Goal: Information Seeking & Learning: Learn about a topic

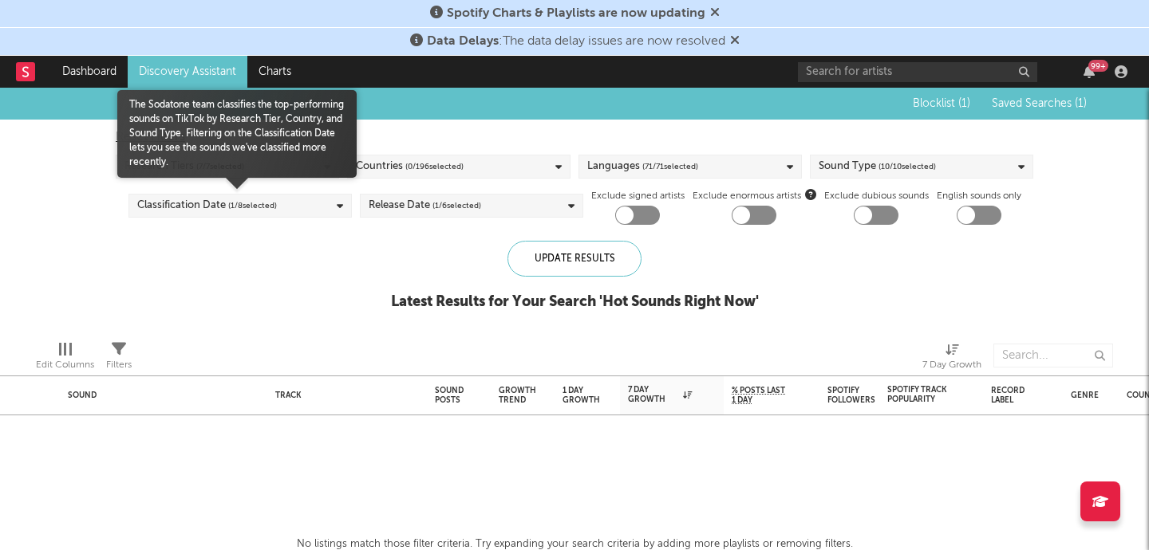
click at [218, 203] on div "Classification Date ( 1 / 8 selected)" at bounding box center [207, 205] width 140 height 19
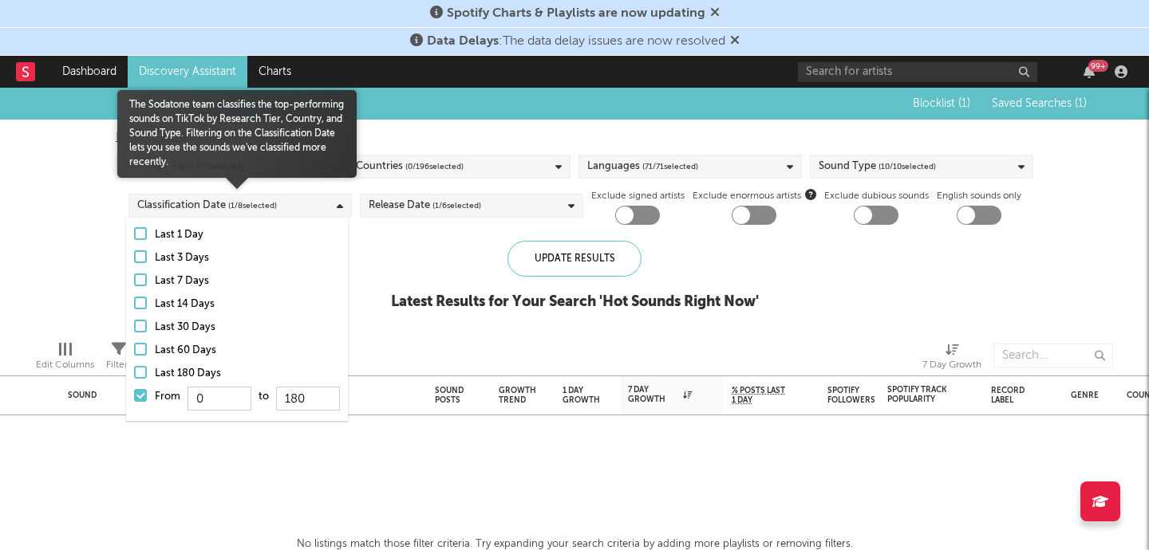
click at [143, 393] on div at bounding box center [140, 395] width 13 height 13
click at [134, 393] on input "From 0 to 180" at bounding box center [134, 401] width 0 height 26
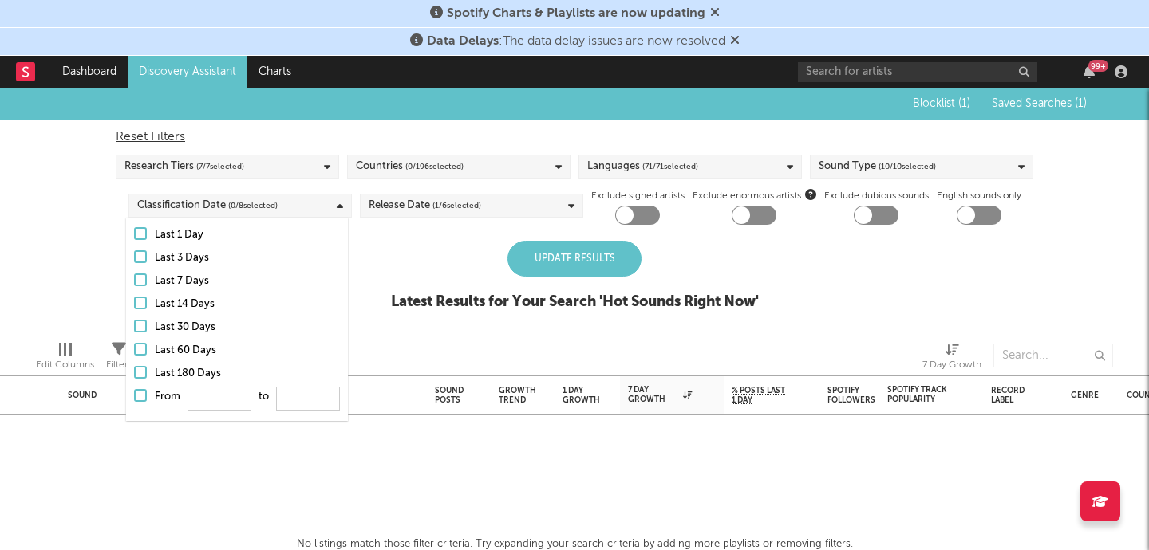
click at [435, 262] on div "Update Results Latest Results for Your Search ' Hot Sounds Right Now '" at bounding box center [575, 284] width 368 height 87
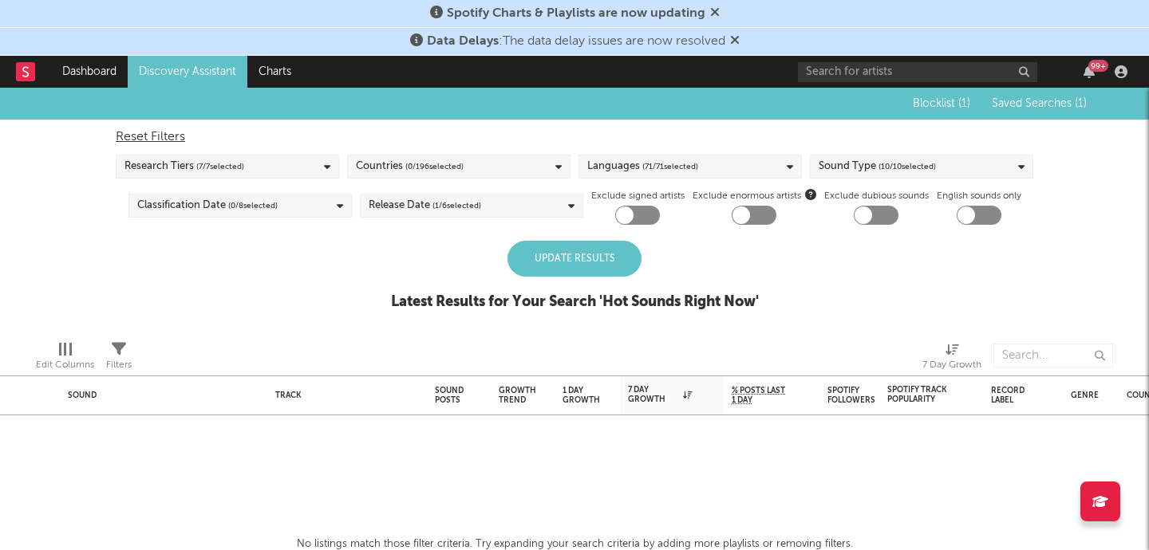
click at [556, 254] on div "Update Results" at bounding box center [574, 259] width 134 height 36
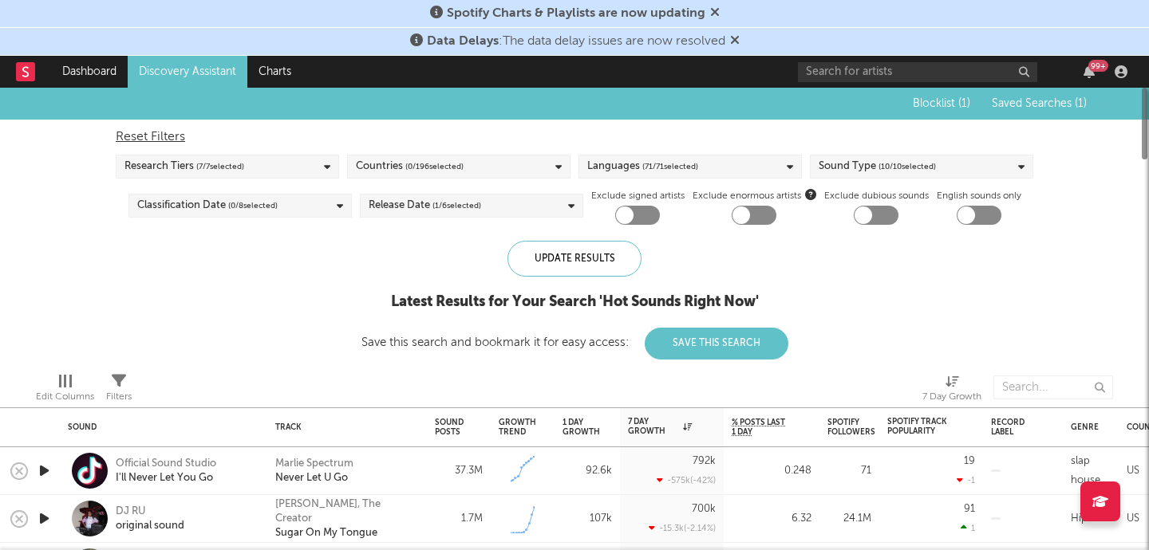
click at [503, 160] on div "Countries ( 0 / 196 selected)" at bounding box center [458, 167] width 223 height 24
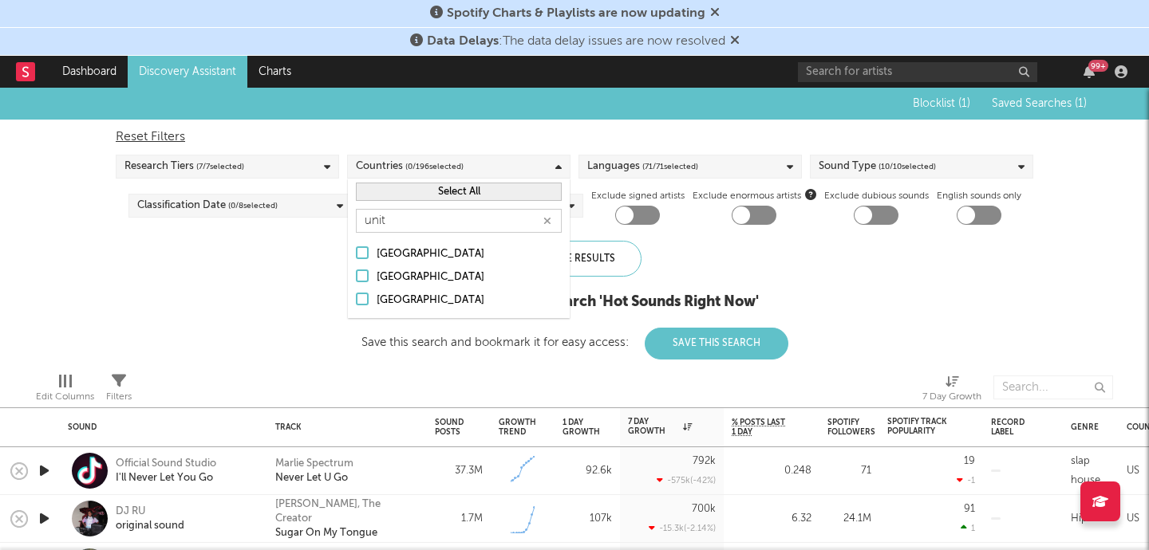
type input "unit"
click at [380, 277] on div "[GEOGRAPHIC_DATA]" at bounding box center [468, 277] width 185 height 19
click at [356, 277] on input "[GEOGRAPHIC_DATA]" at bounding box center [356, 277] width 0 height 19
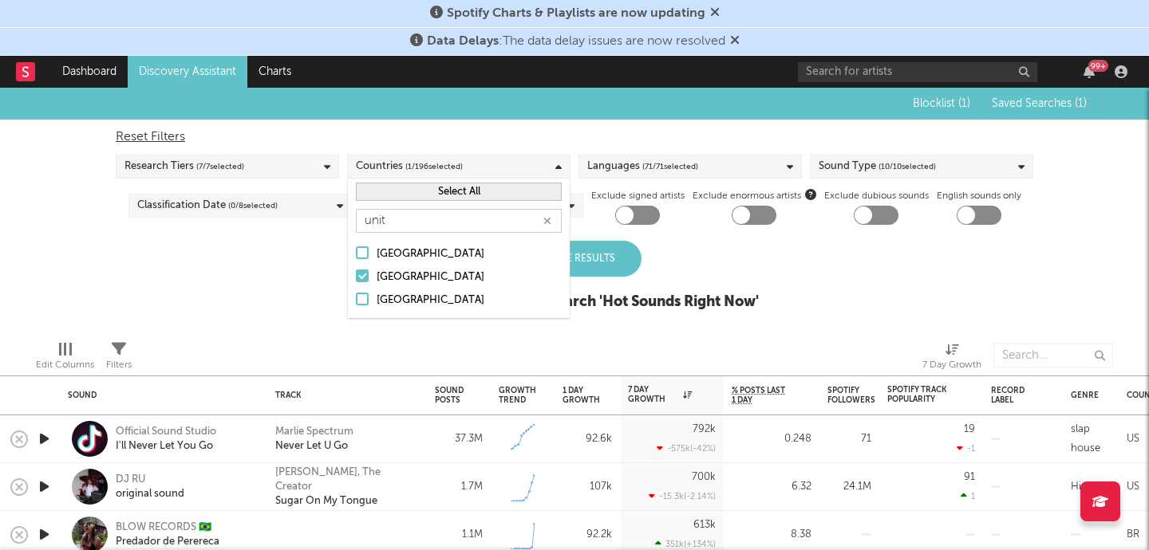
click at [382, 305] on div "[GEOGRAPHIC_DATA]" at bounding box center [468, 300] width 185 height 19
click at [356, 305] on input "[GEOGRAPHIC_DATA]" at bounding box center [356, 300] width 0 height 19
click at [578, 261] on div "Update Results" at bounding box center [574, 259] width 134 height 36
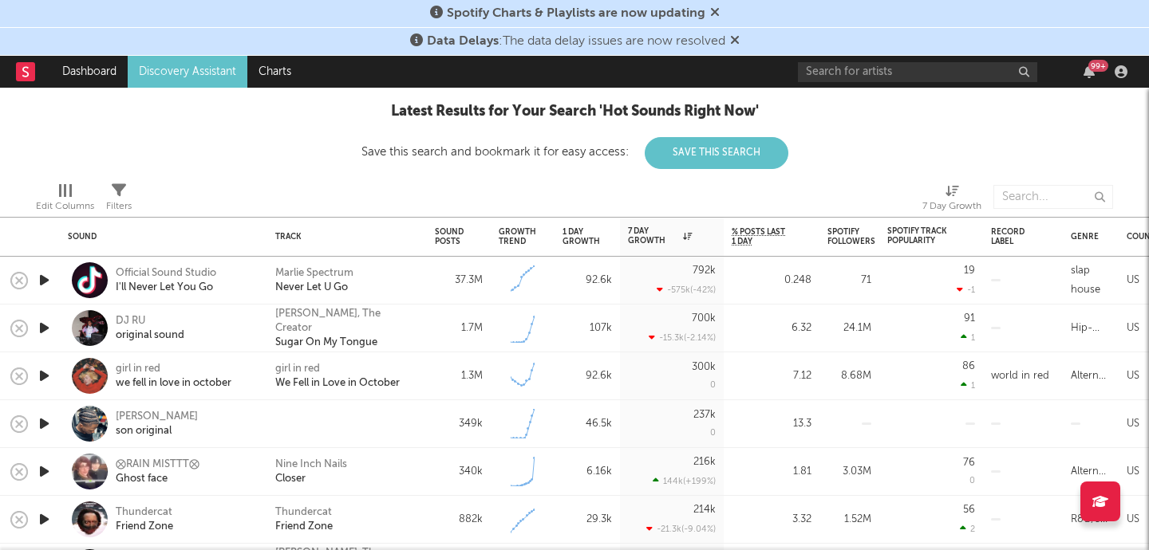
click at [44, 332] on icon "button" at bounding box center [44, 328] width 17 height 20
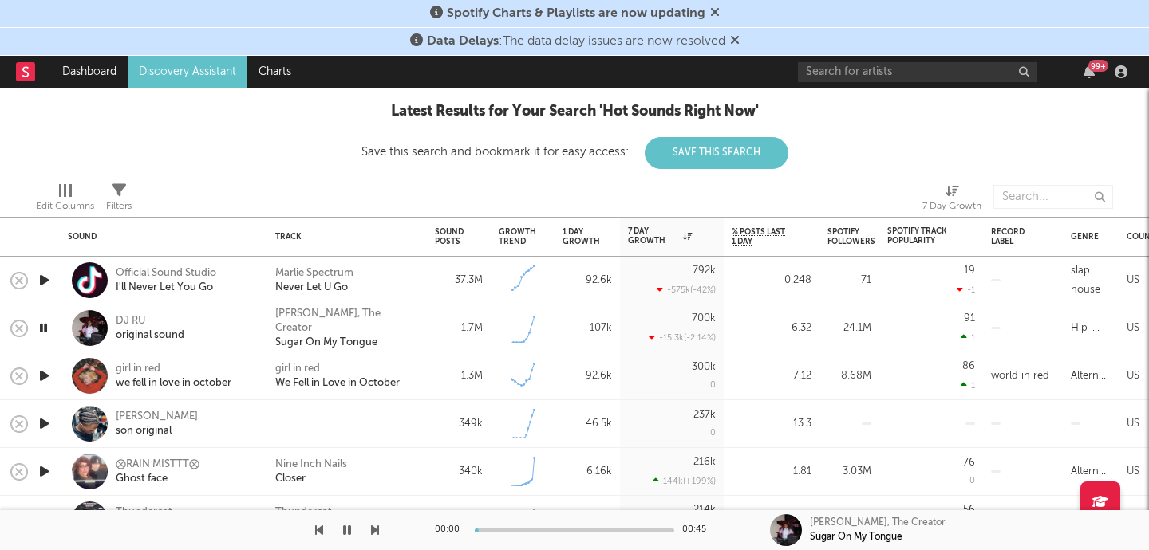
click at [36, 376] on icon "button" at bounding box center [44, 376] width 17 height 20
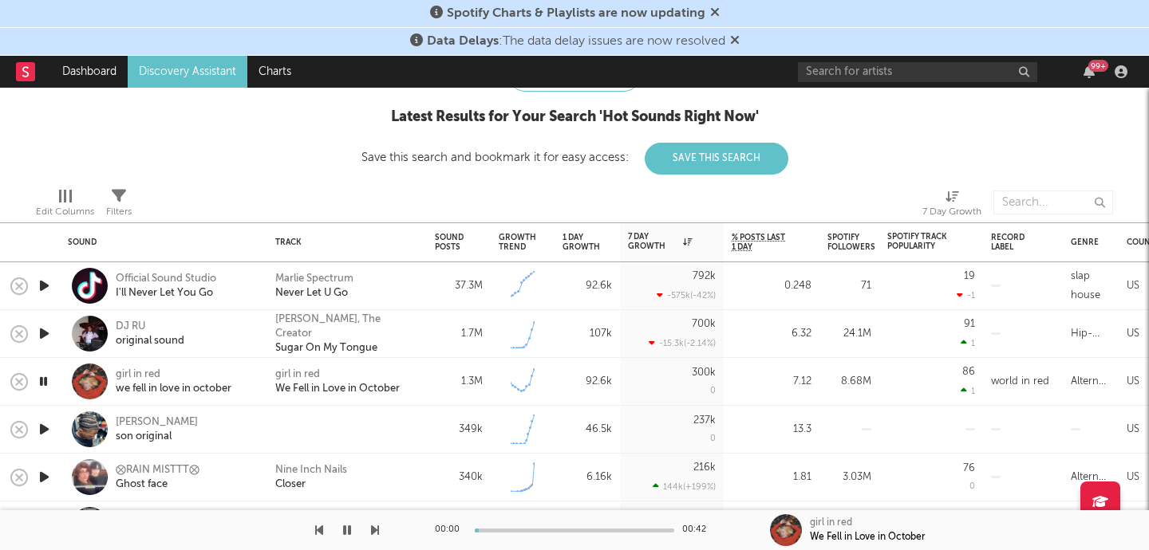
click at [46, 433] on icon "button" at bounding box center [44, 430] width 17 height 20
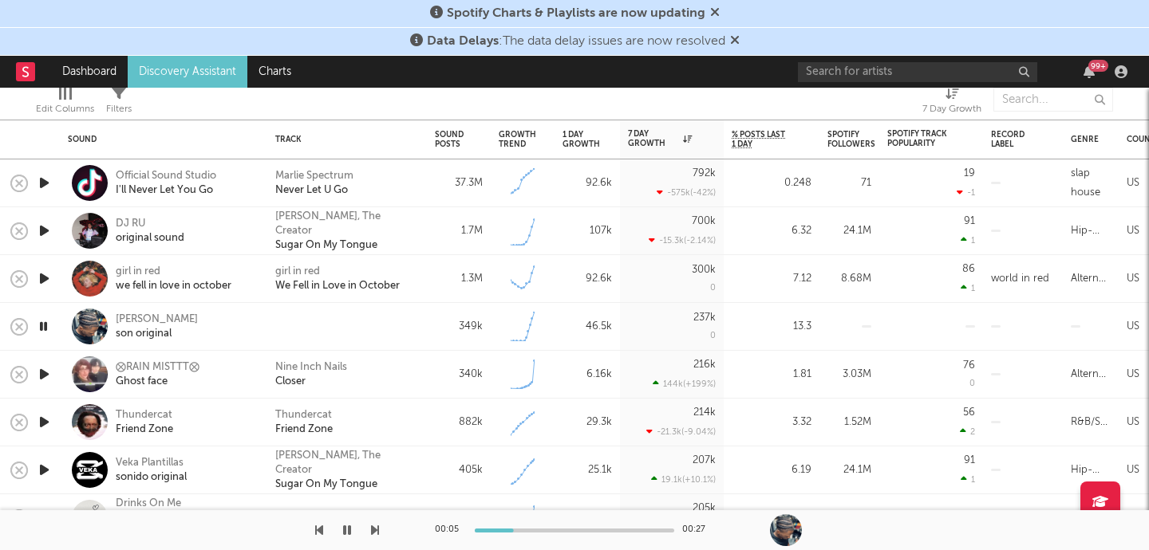
click at [44, 373] on icon "button" at bounding box center [44, 375] width 17 height 20
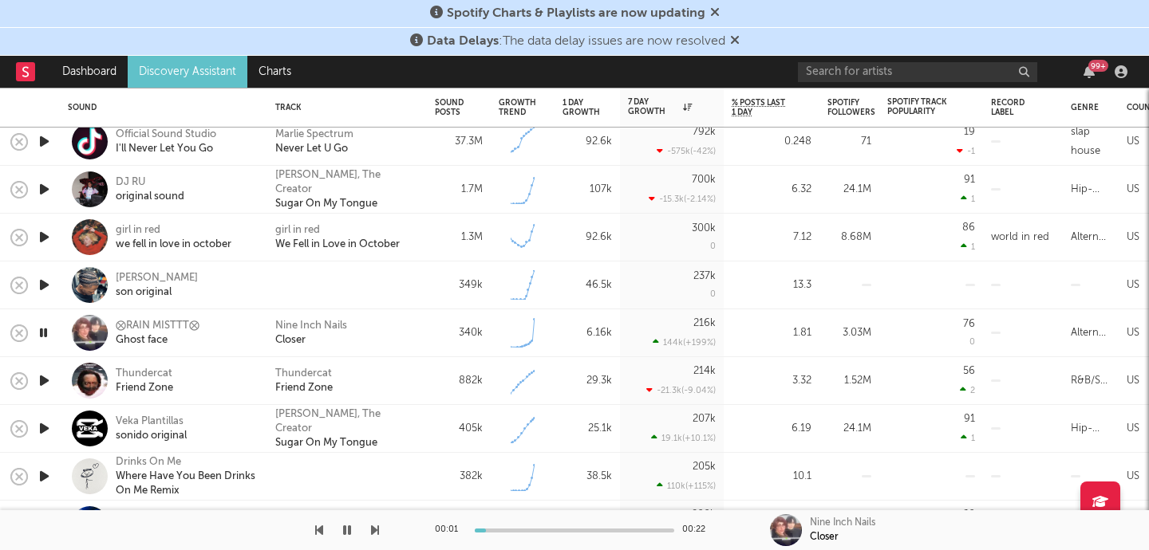
click at [37, 378] on icon "button" at bounding box center [44, 381] width 17 height 20
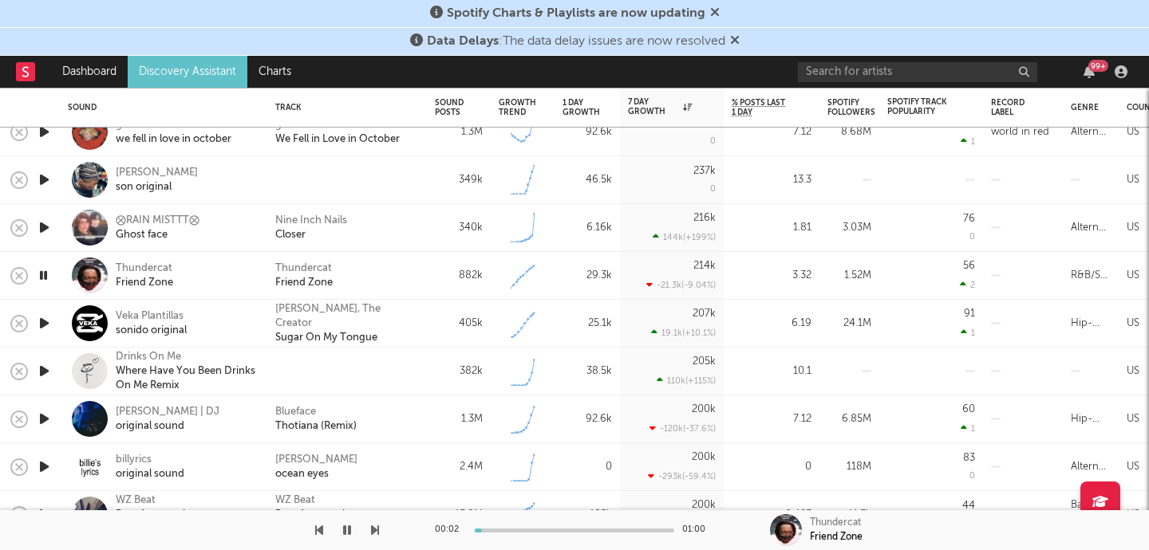
click at [42, 325] on icon "button" at bounding box center [44, 323] width 17 height 20
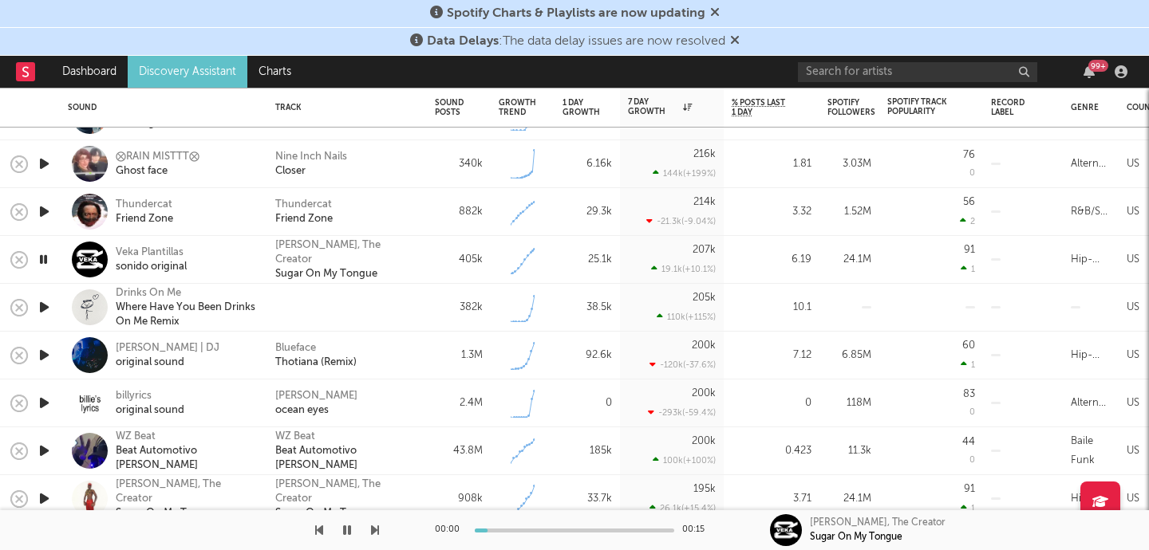
click at [45, 318] on div at bounding box center [44, 308] width 32 height 48
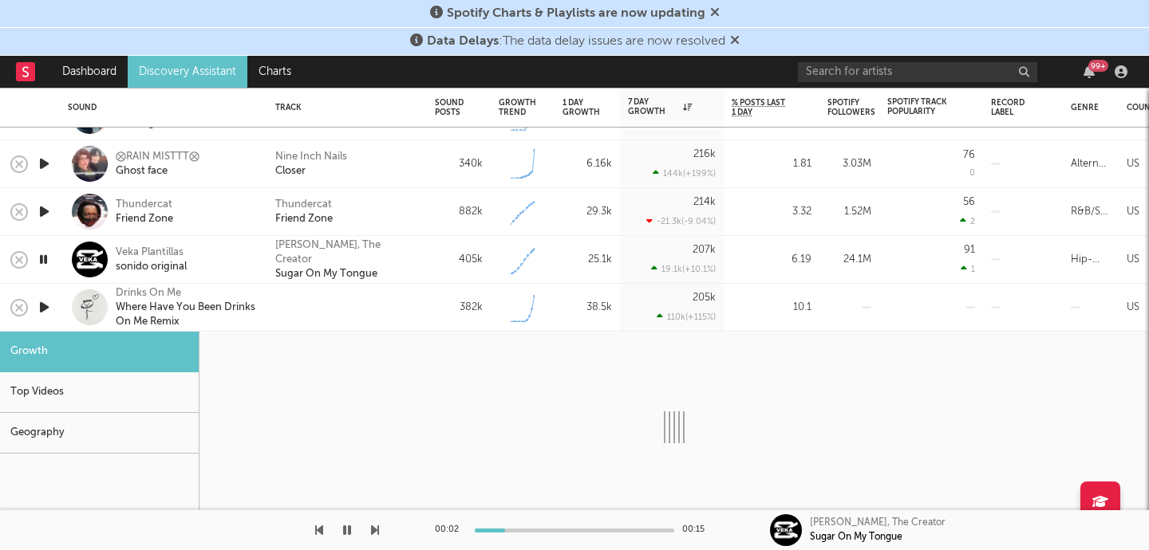
click at [51, 325] on div at bounding box center [44, 308] width 32 height 48
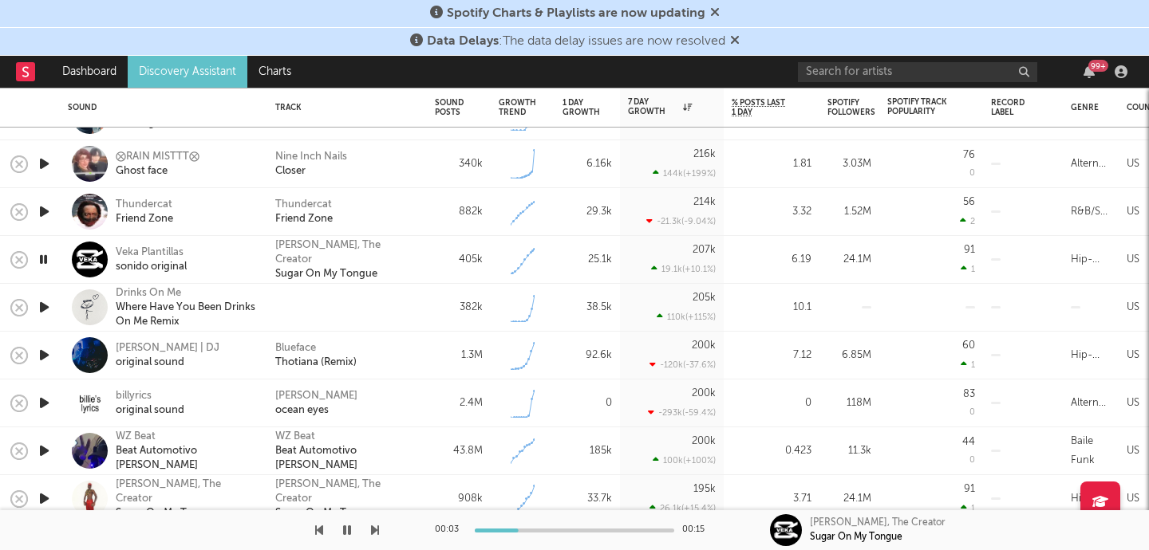
click at [48, 353] on icon "button" at bounding box center [44, 355] width 17 height 20
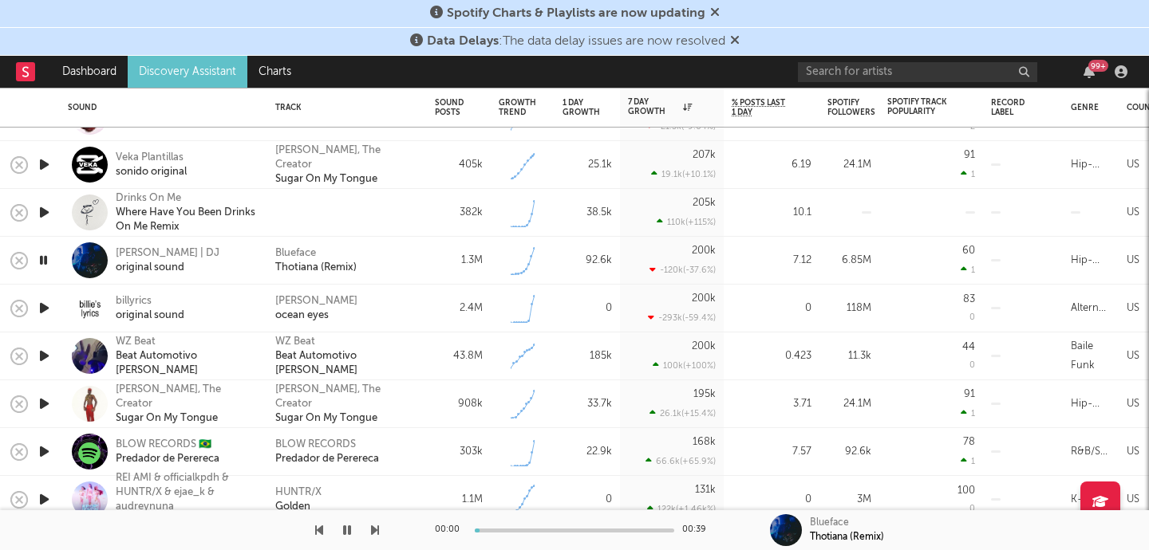
click at [53, 309] on div at bounding box center [44, 309] width 32 height 48
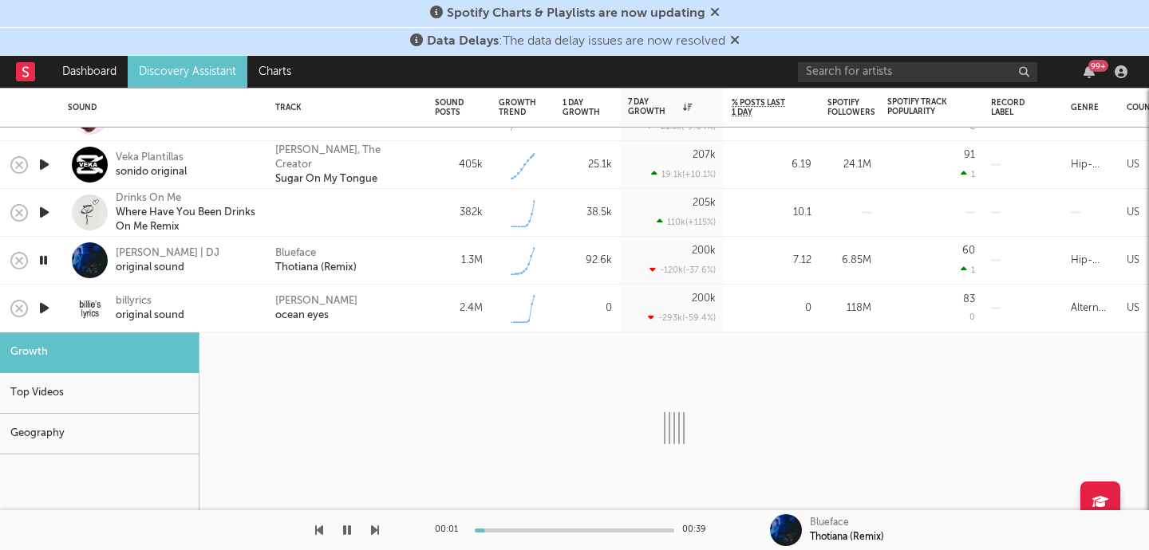
click at [61, 316] on div "billyrics original sound" at bounding box center [163, 309] width 207 height 48
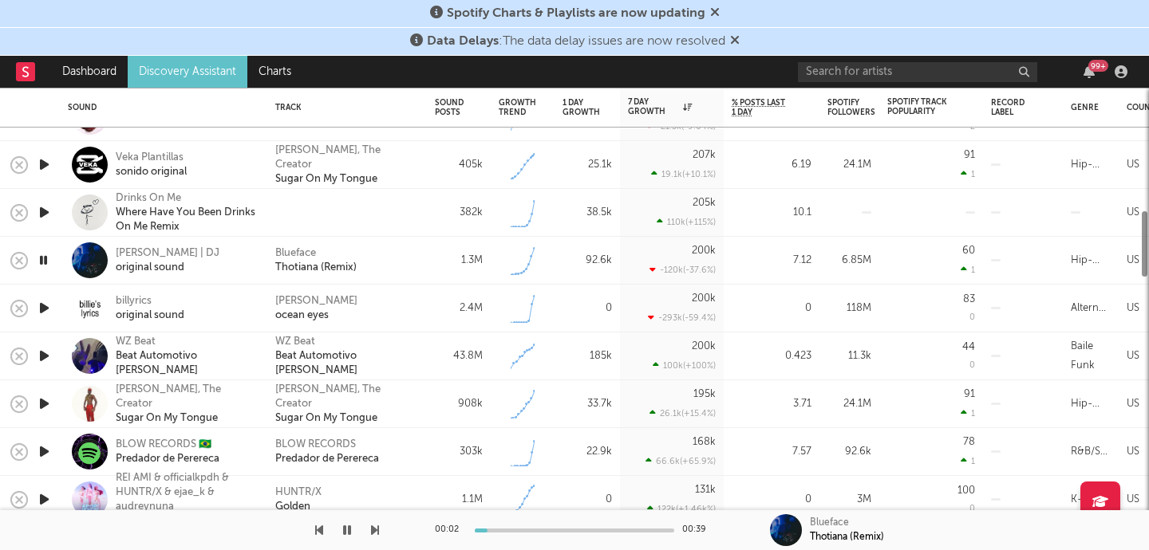
click at [42, 310] on icon "button" at bounding box center [44, 308] width 17 height 20
click at [42, 355] on icon "button" at bounding box center [44, 356] width 17 height 20
click at [46, 404] on icon "button" at bounding box center [44, 404] width 17 height 20
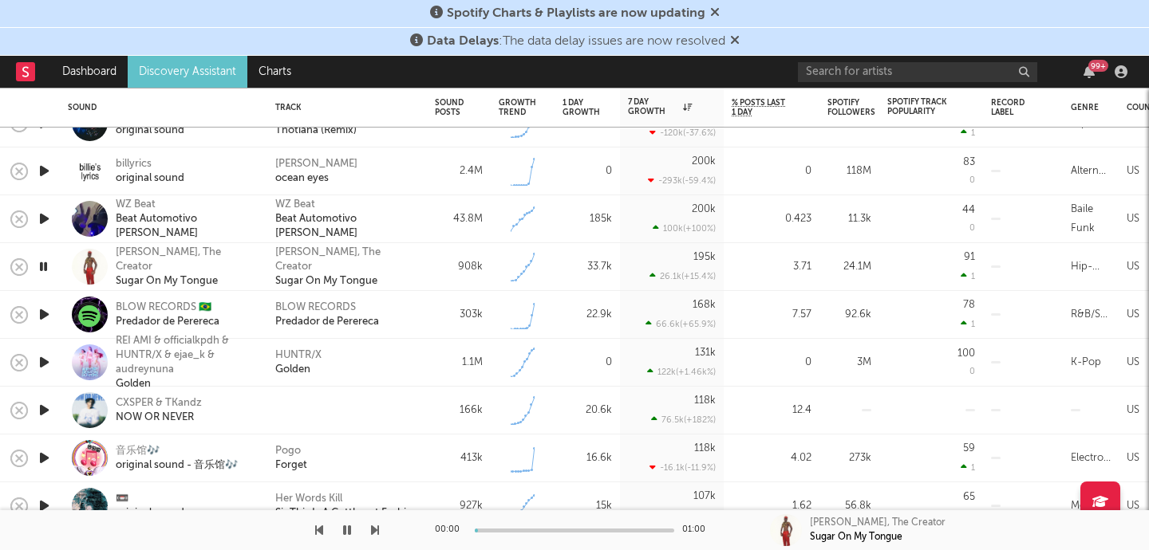
click at [45, 317] on icon "button" at bounding box center [44, 315] width 17 height 20
click at [40, 362] on icon "button" at bounding box center [44, 363] width 17 height 20
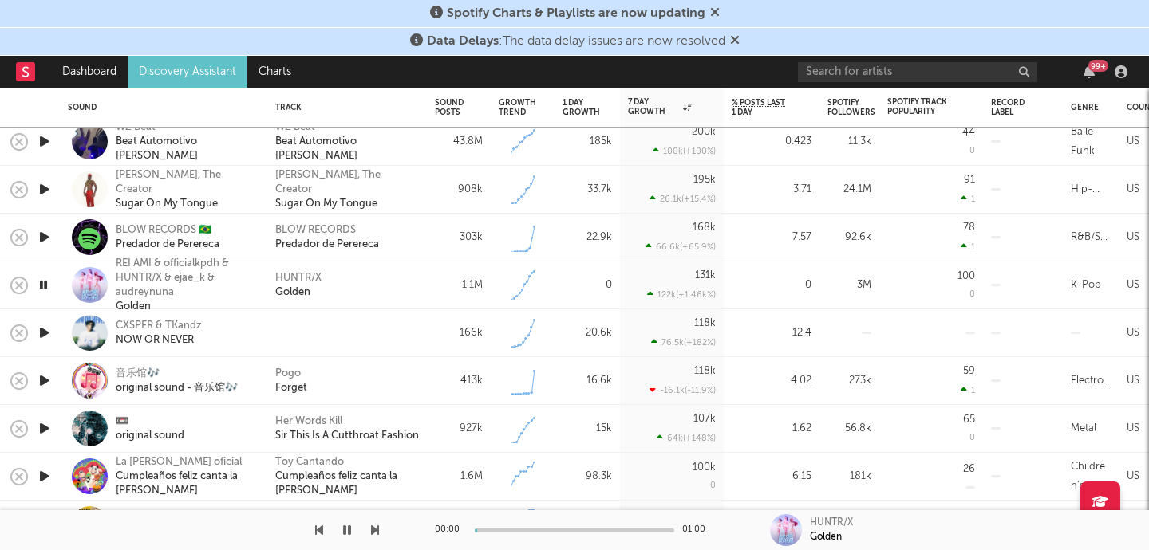
click at [41, 333] on icon "button" at bounding box center [44, 333] width 17 height 20
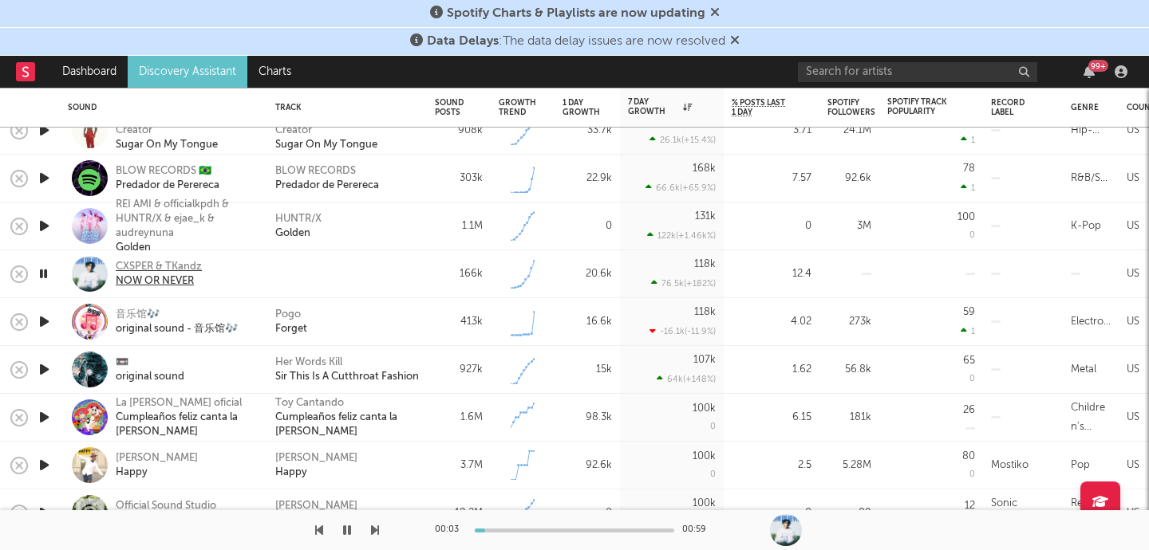
click at [153, 281] on div "NOW OR NEVER" at bounding box center [159, 281] width 86 height 14
click at [36, 272] on icon "button" at bounding box center [43, 274] width 15 height 20
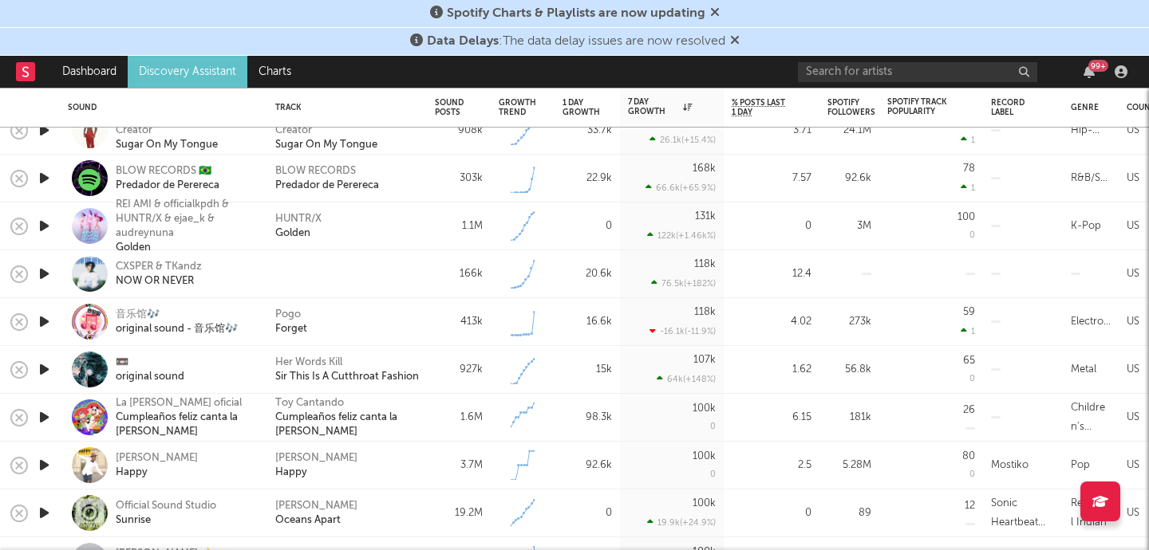
click at [42, 321] on icon "button" at bounding box center [44, 322] width 17 height 20
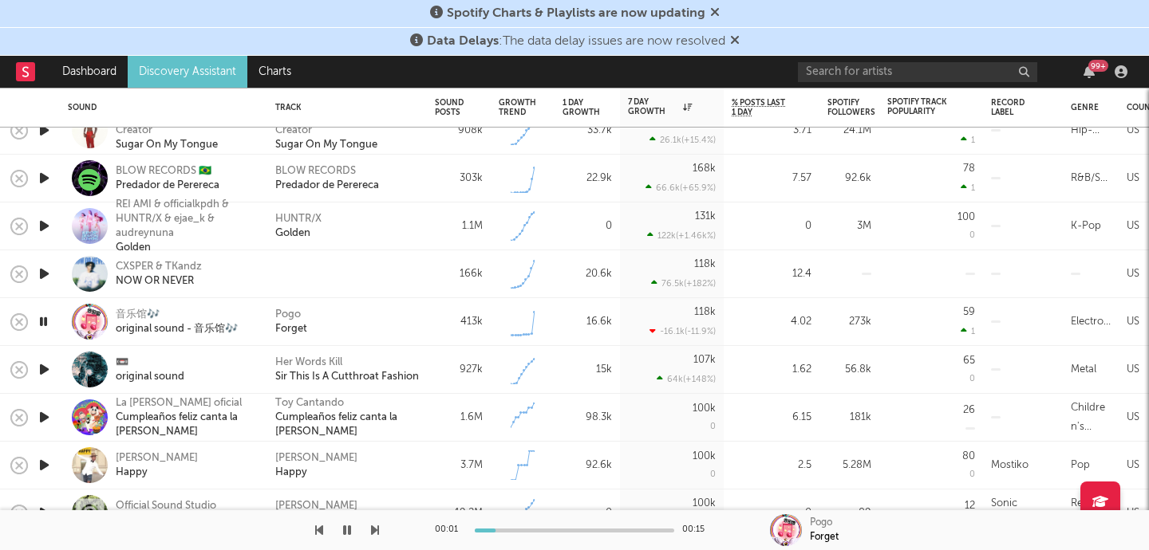
click at [42, 372] on icon "button" at bounding box center [44, 370] width 17 height 20
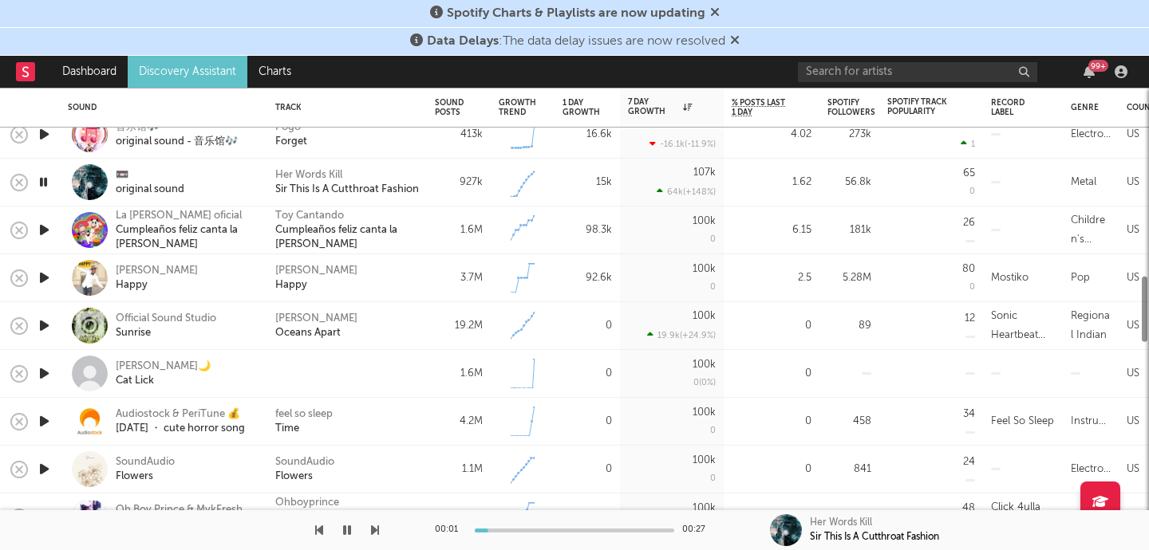
click at [42, 372] on icon "button" at bounding box center [44, 374] width 17 height 20
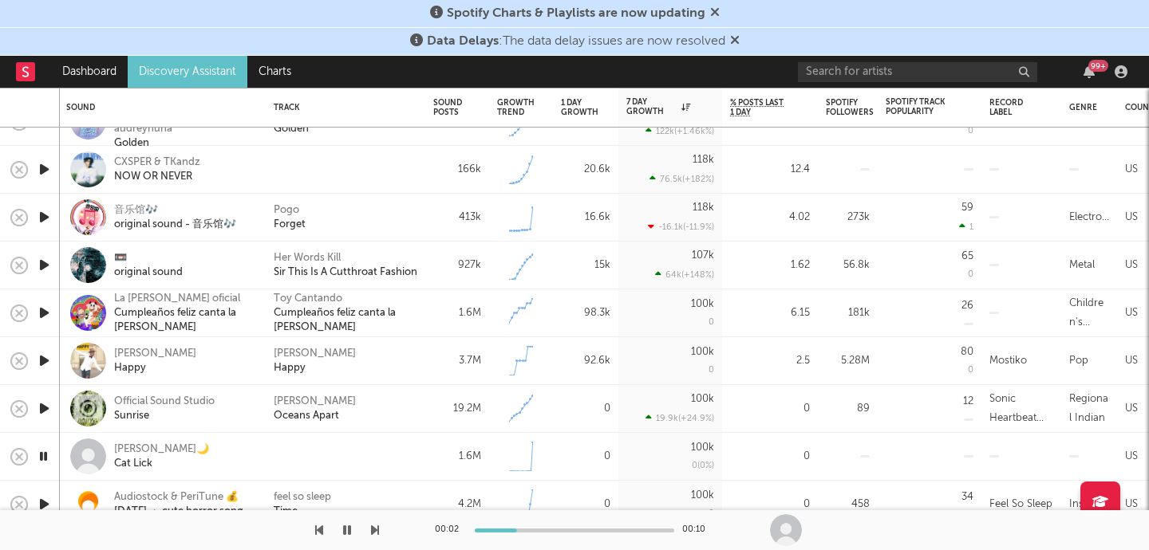
click at [41, 405] on icon "button" at bounding box center [44, 409] width 17 height 20
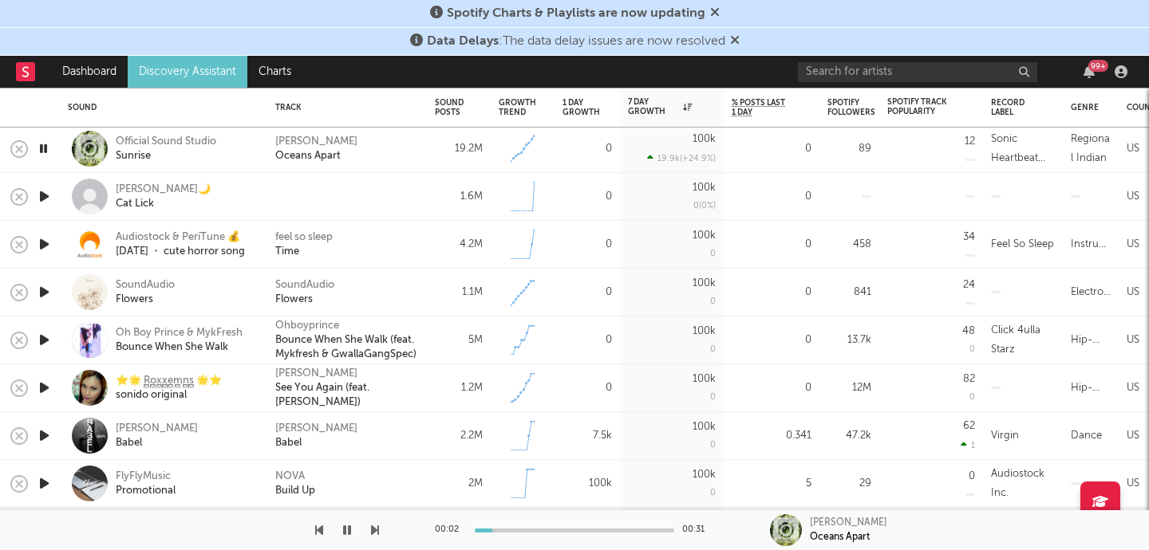
click at [45, 292] on icon "button" at bounding box center [44, 292] width 17 height 20
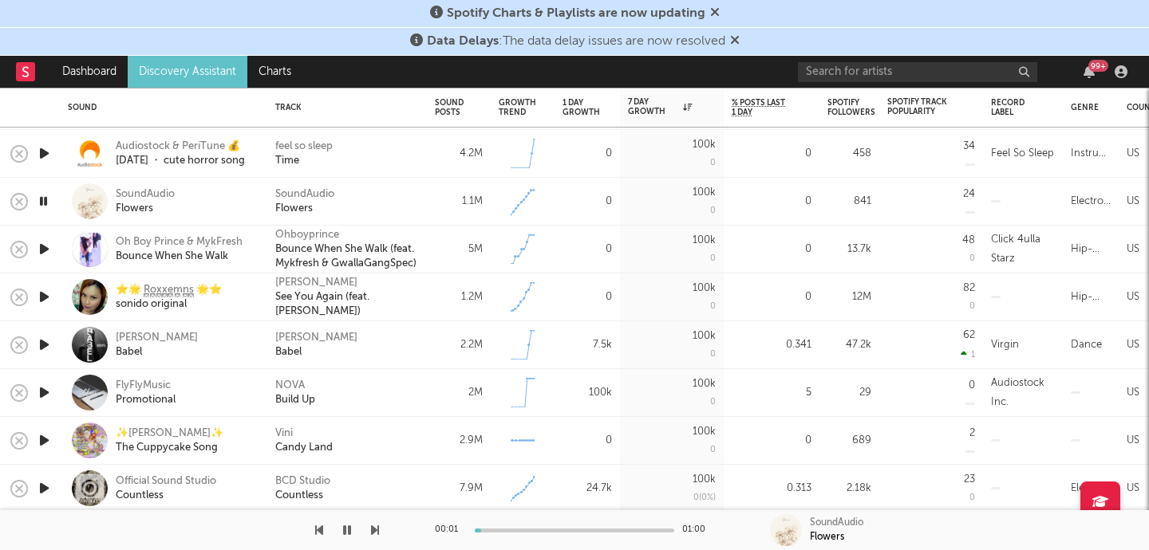
click at [45, 254] on icon "button" at bounding box center [44, 249] width 17 height 20
click at [49, 289] on icon "button" at bounding box center [44, 297] width 17 height 20
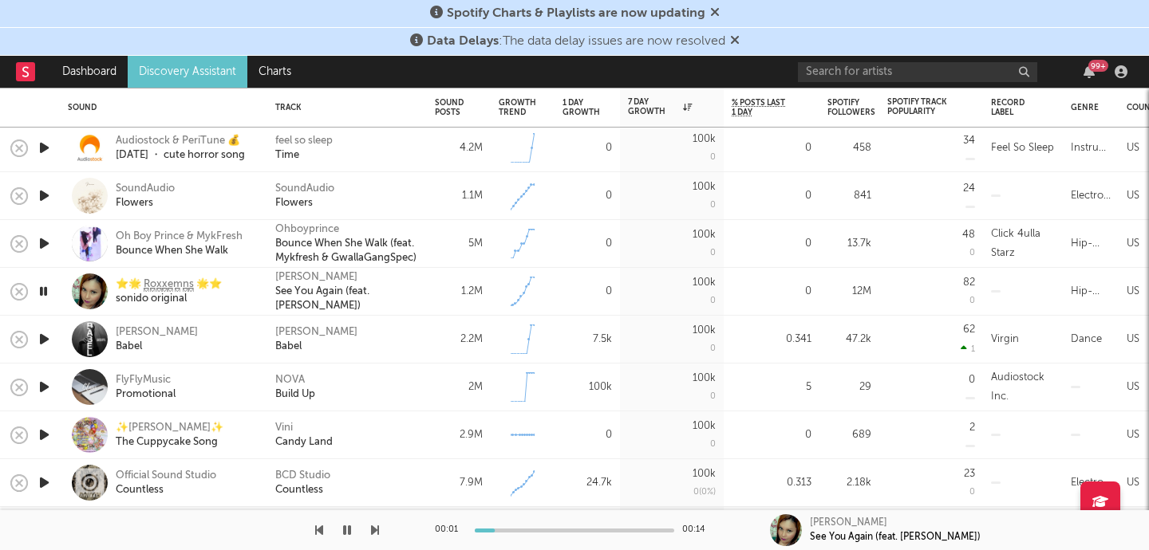
click at [43, 337] on icon "button" at bounding box center [44, 339] width 17 height 20
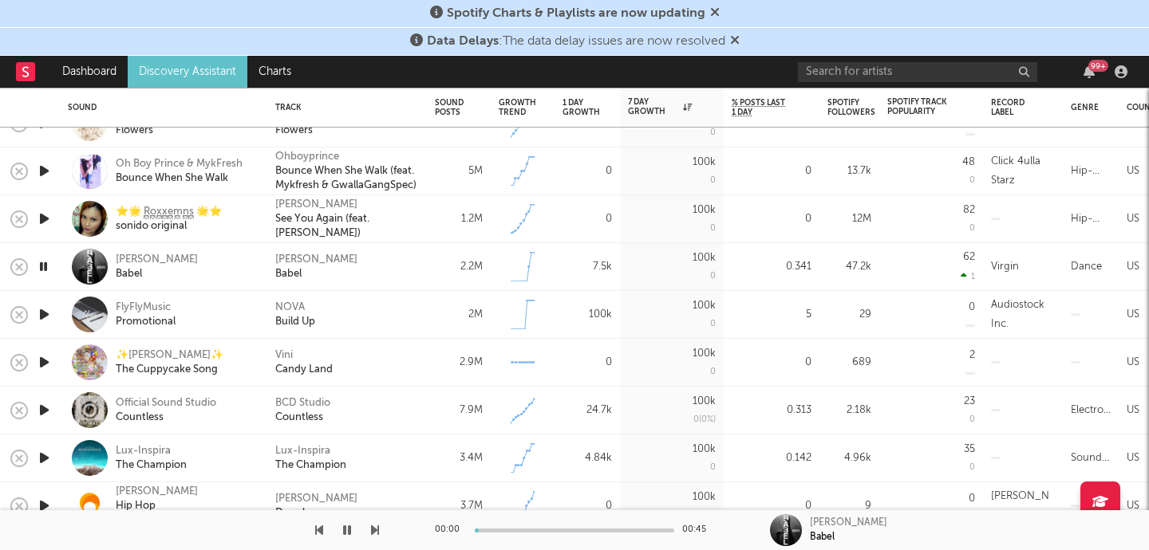
click at [45, 312] on icon "button" at bounding box center [44, 315] width 17 height 20
click at [46, 366] on icon "button" at bounding box center [44, 363] width 17 height 20
click at [45, 412] on icon "button" at bounding box center [44, 410] width 17 height 20
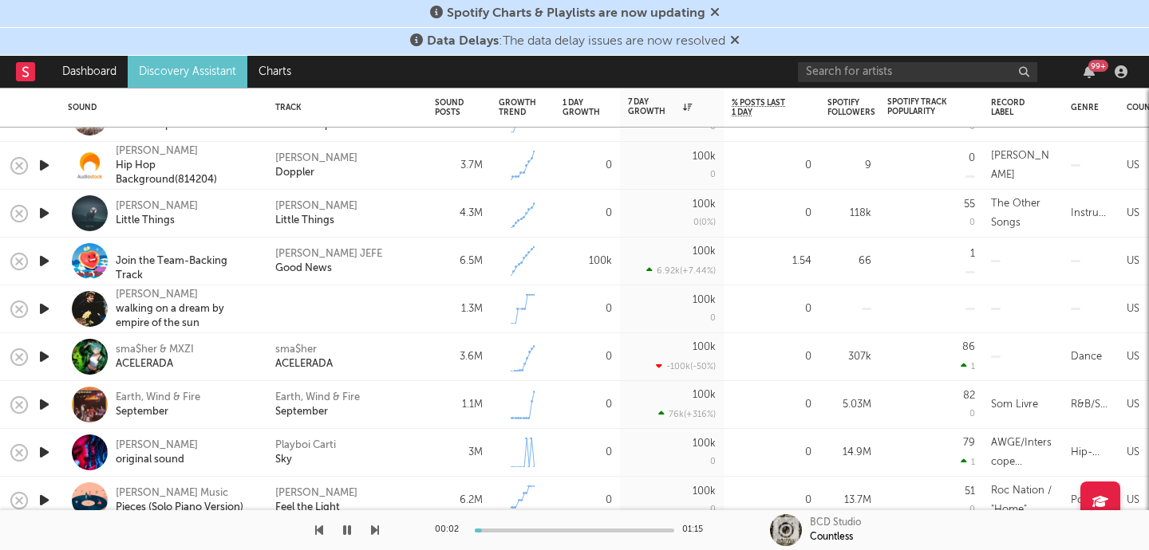
click at [41, 306] on icon "button" at bounding box center [44, 309] width 17 height 20
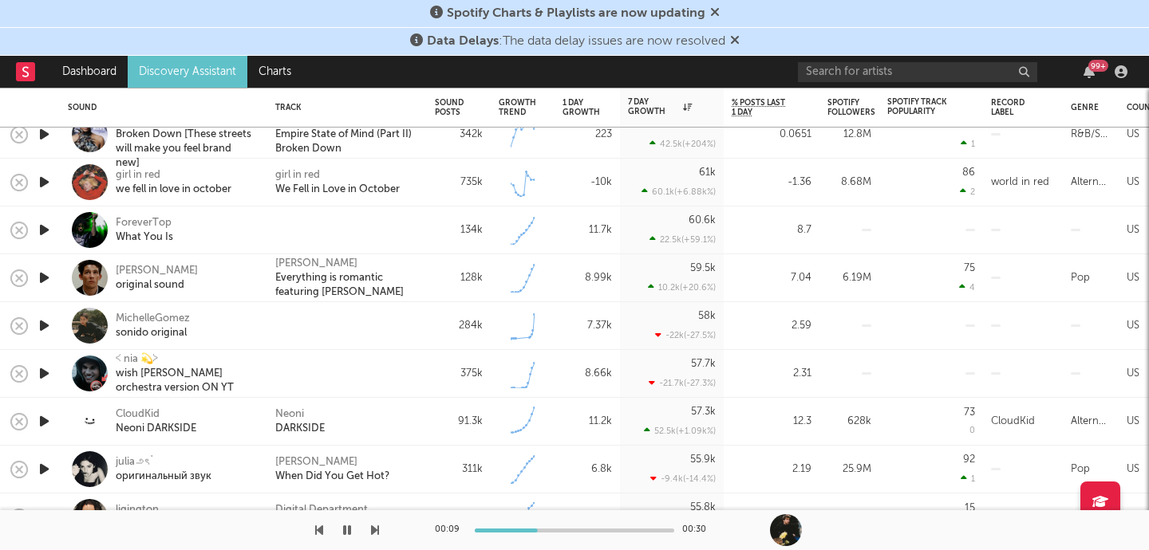
click at [37, 278] on icon "button" at bounding box center [44, 278] width 17 height 20
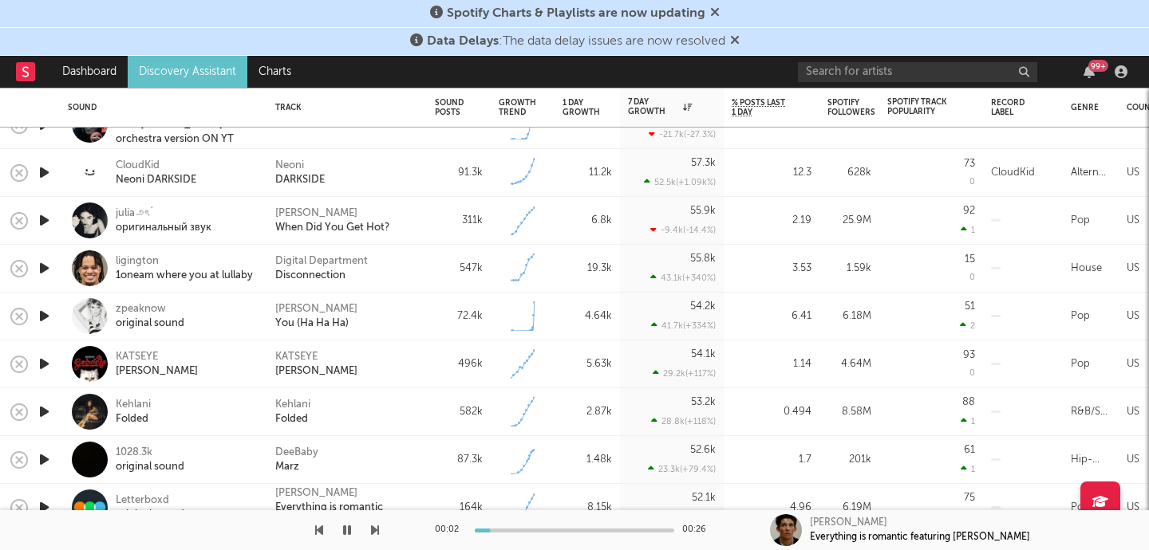
click at [47, 172] on icon "button" at bounding box center [44, 173] width 17 height 20
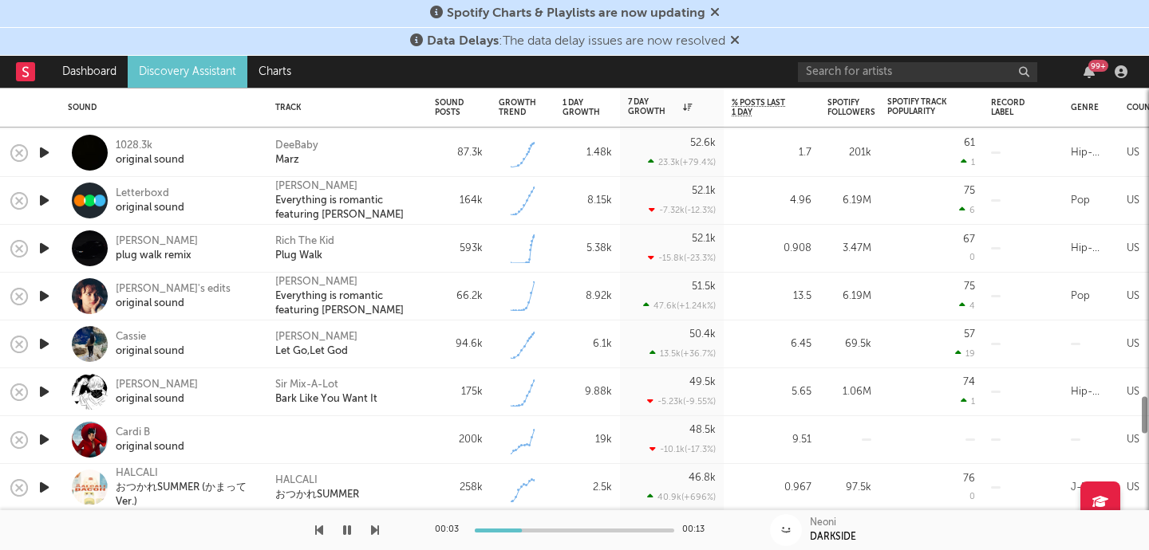
click at [42, 343] on icon "button" at bounding box center [44, 344] width 17 height 20
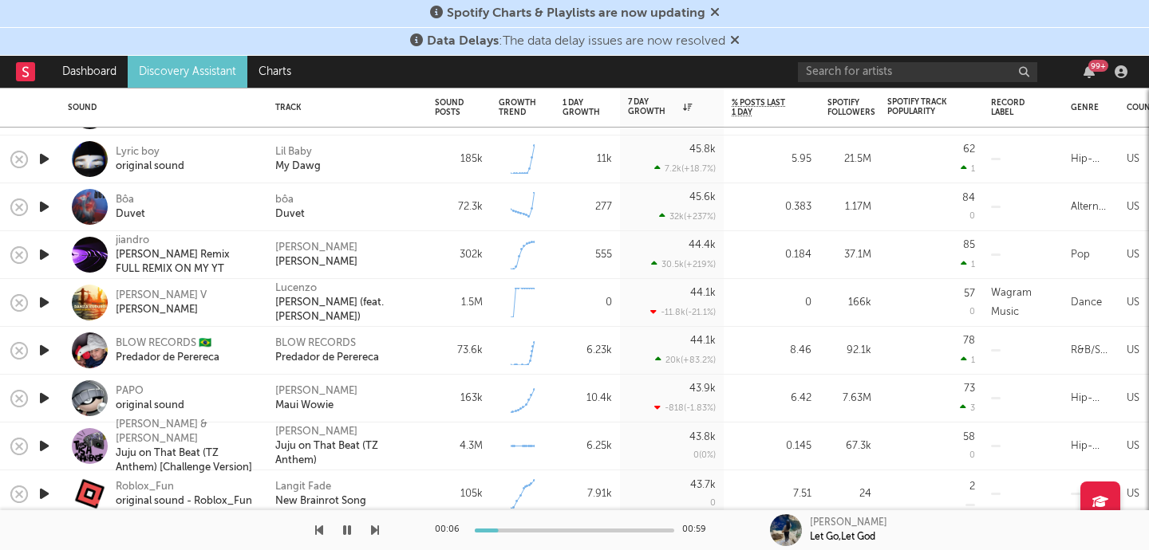
click at [36, 345] on icon "button" at bounding box center [44, 351] width 17 height 20
click at [51, 254] on icon "button" at bounding box center [44, 255] width 17 height 20
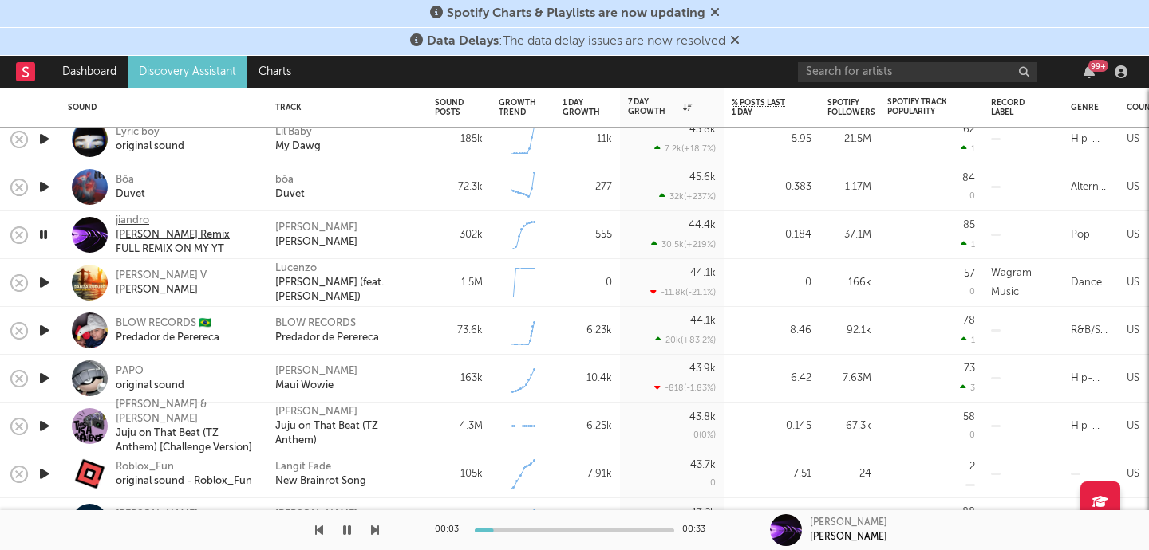
click at [126, 245] on div "[PERSON_NAME] Remix FULL REMIX ON MY YT" at bounding box center [186, 242] width 140 height 29
click at [348, 530] on icon "button" at bounding box center [347, 530] width 8 height 13
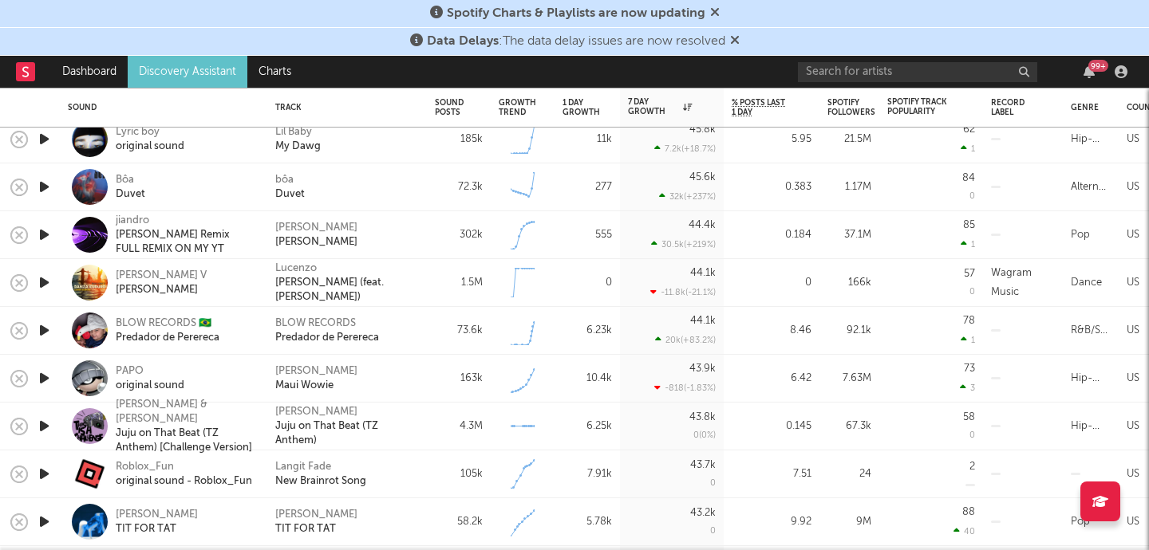
click at [45, 179] on icon "button" at bounding box center [44, 187] width 17 height 20
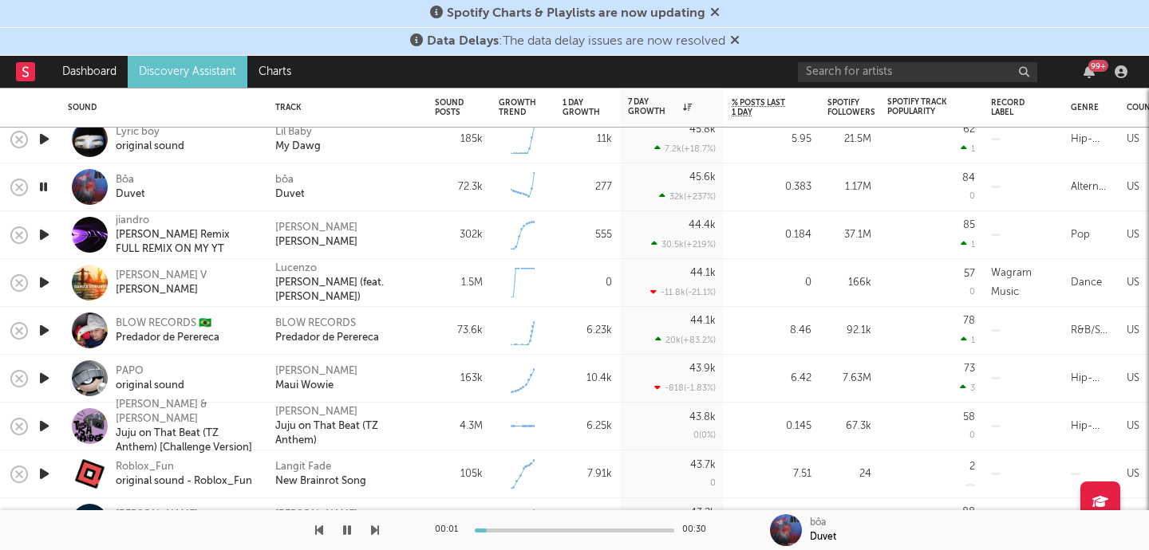
click at [42, 190] on icon "button" at bounding box center [43, 187] width 15 height 20
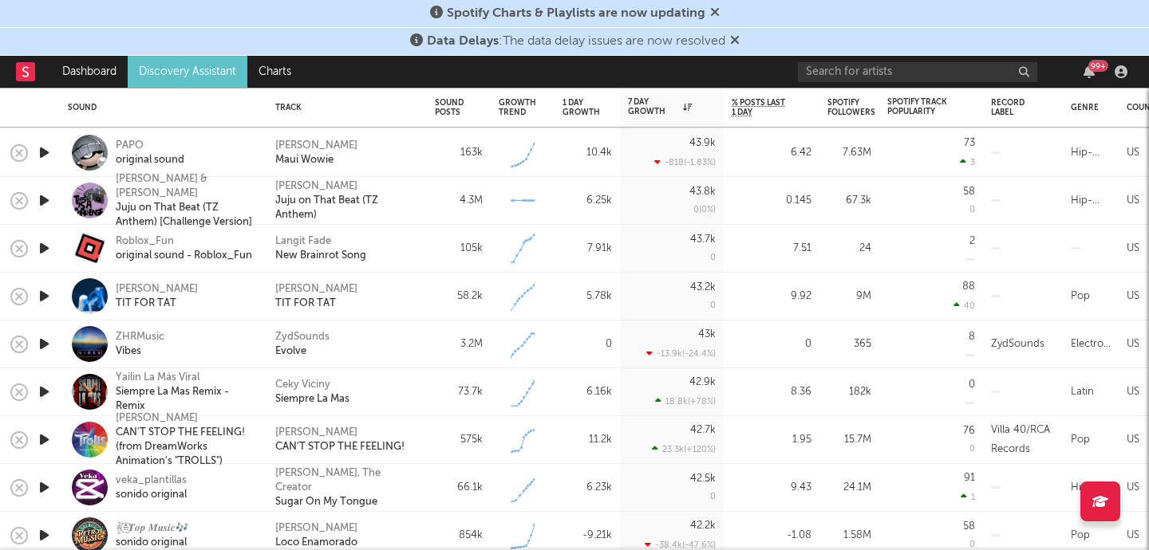
click at [38, 296] on icon "button" at bounding box center [44, 296] width 17 height 20
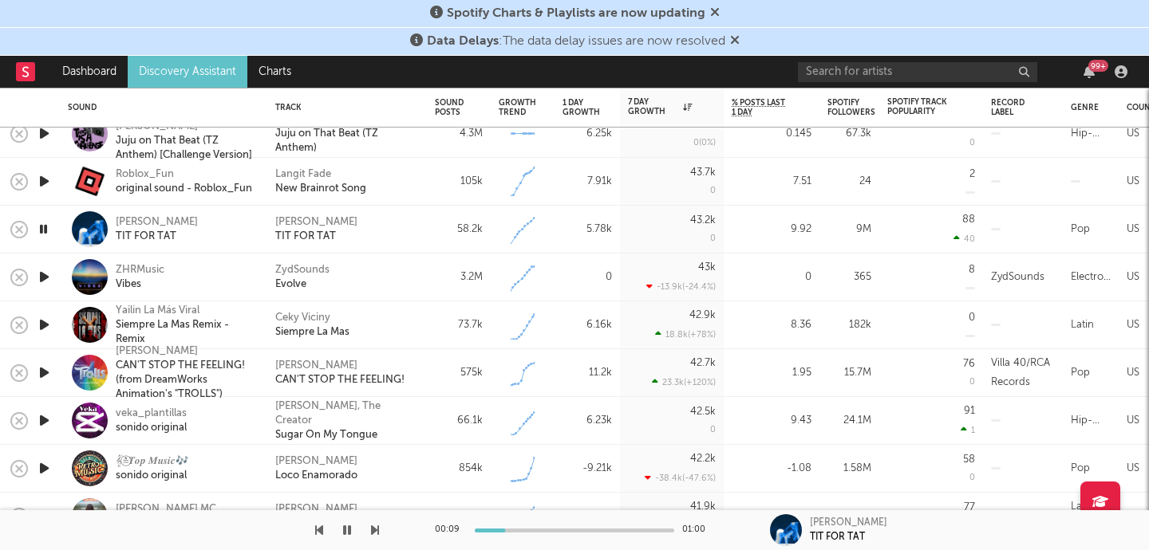
click at [39, 228] on icon "button" at bounding box center [43, 229] width 15 height 20
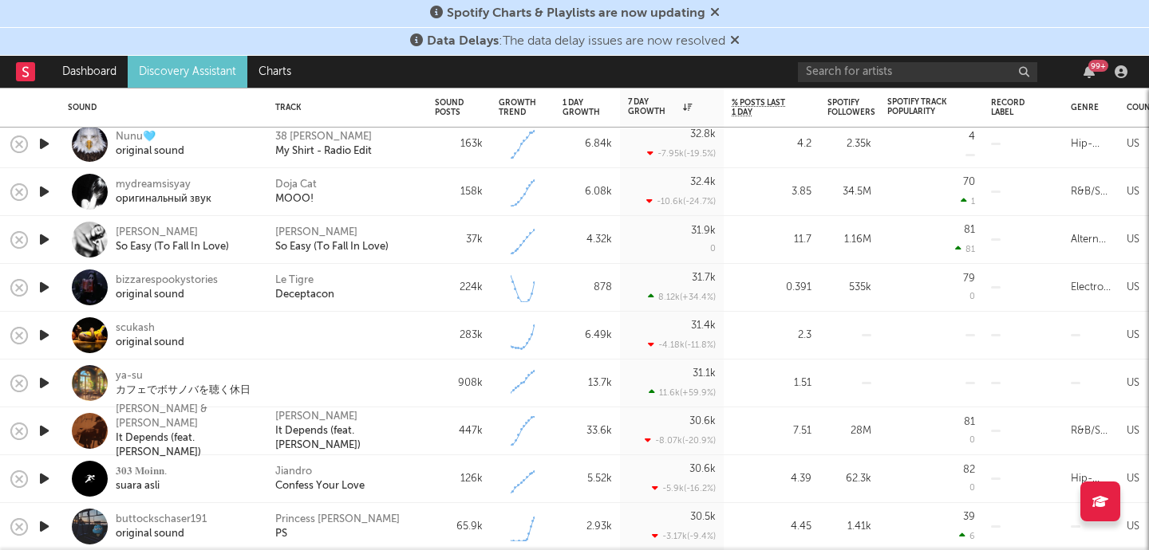
click at [45, 237] on icon "button" at bounding box center [44, 240] width 17 height 20
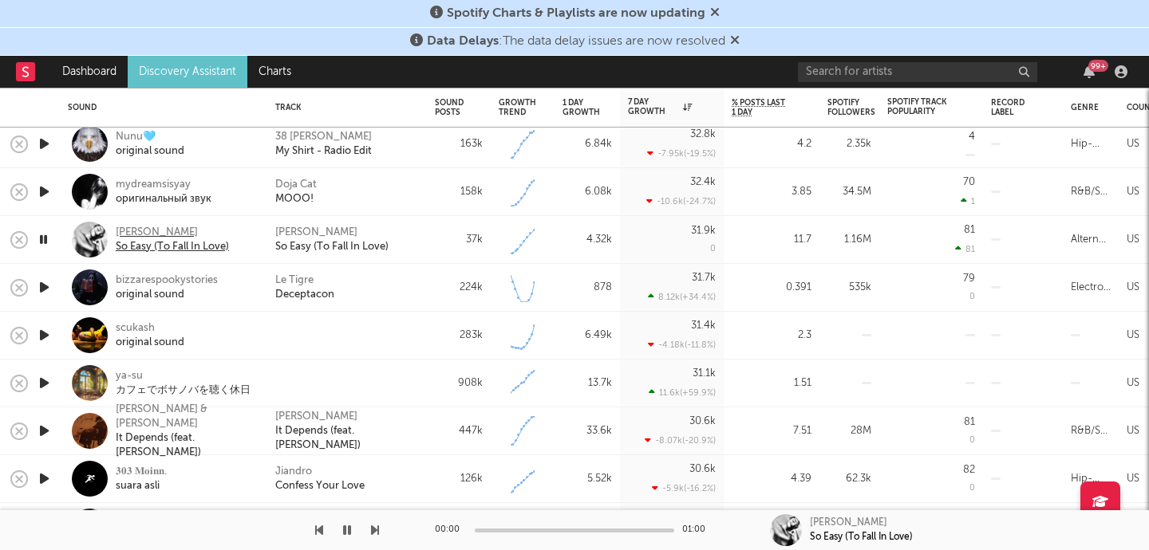
click at [158, 243] on div "So Easy (To Fall In Love)" at bounding box center [172, 247] width 113 height 14
